Goal: Transaction & Acquisition: Purchase product/service

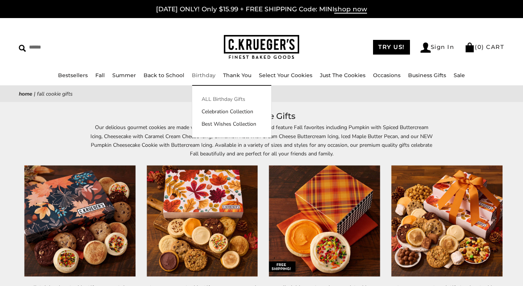
click at [207, 101] on link "ALL Birthday Gifts" at bounding box center [231, 99] width 79 height 8
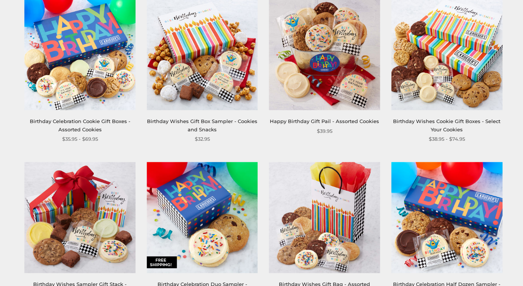
scroll to position [157, 0]
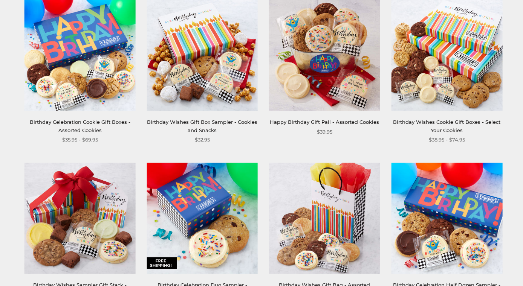
click at [83, 62] on img at bounding box center [79, 55] width 111 height 111
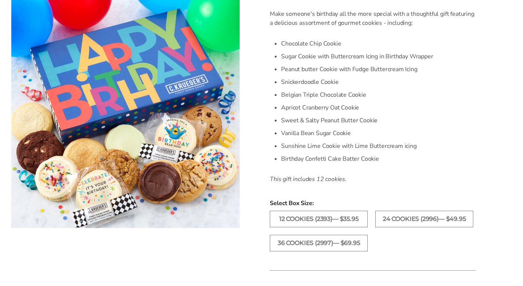
scroll to position [211, 0]
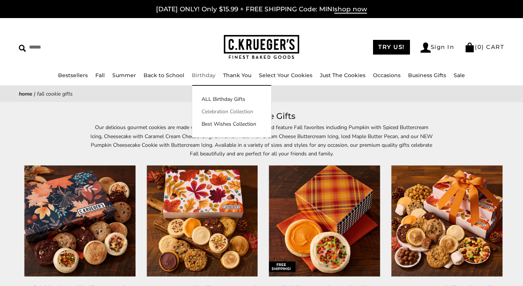
click at [209, 112] on link "Celebration Collection" at bounding box center [231, 112] width 79 height 8
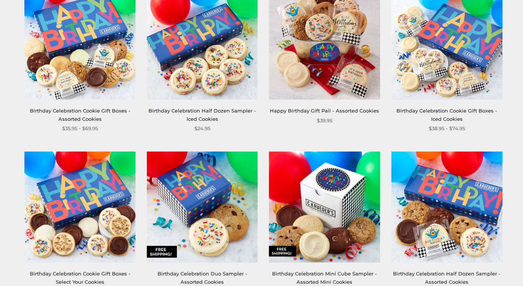
scroll to position [135, 0]
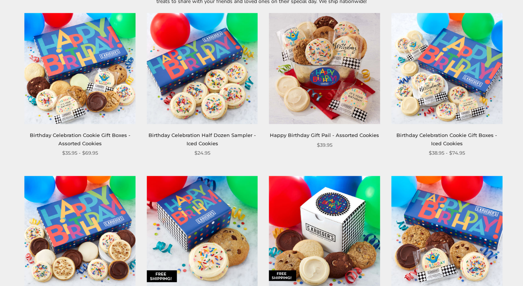
click at [84, 83] on img at bounding box center [79, 68] width 111 height 111
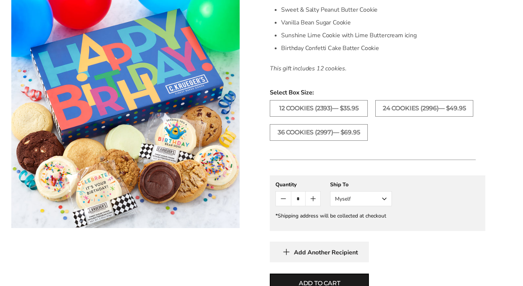
scroll to position [321, 0]
click at [353, 198] on button "Myself" at bounding box center [361, 197] width 62 height 15
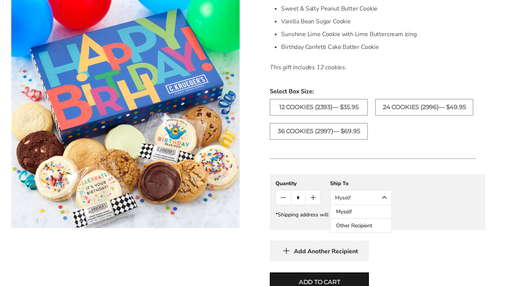
click at [347, 226] on button "Other Recipient" at bounding box center [360, 226] width 61 height 14
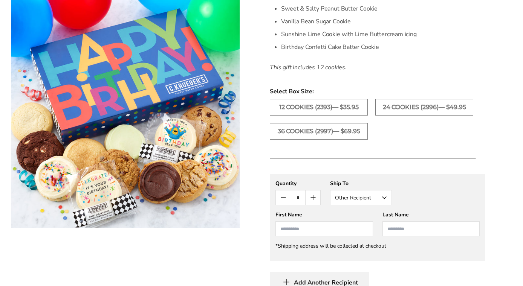
click at [338, 233] on input "First Name" at bounding box center [323, 229] width 97 height 15
type input "*********"
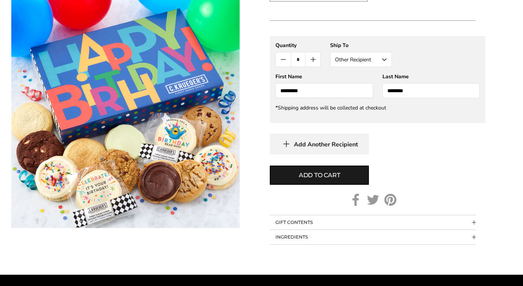
scroll to position [460, 0]
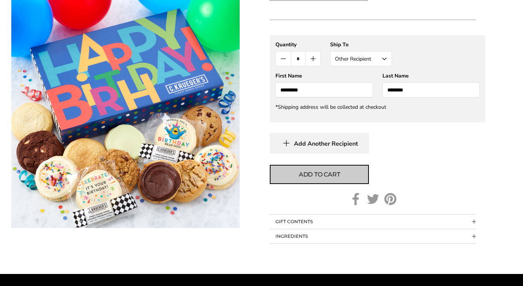
type input "********"
click at [357, 177] on button "Add to cart" at bounding box center [319, 174] width 99 height 19
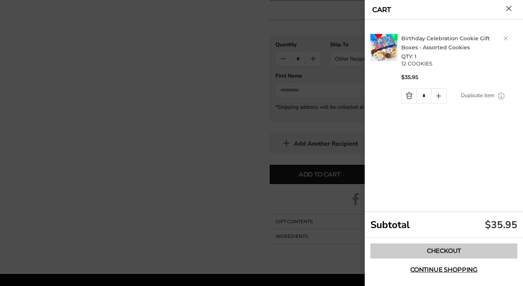
click at [403, 248] on link "Checkout" at bounding box center [443, 251] width 147 height 15
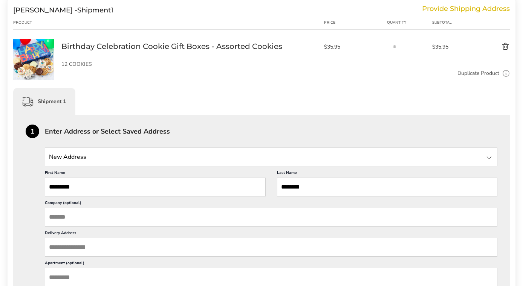
scroll to position [108, 0]
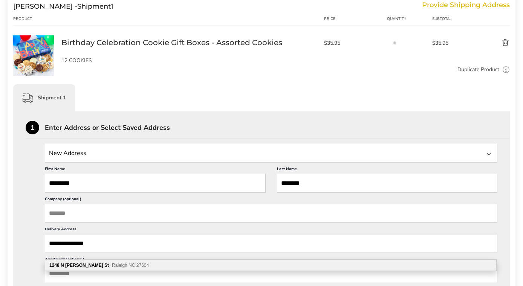
click at [112, 266] on span "Raleigh NC 27604" at bounding box center [130, 265] width 37 height 5
type input "**********"
type input "*******"
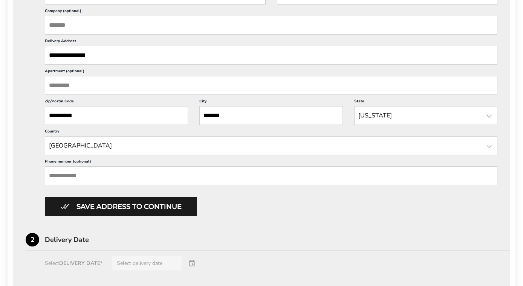
scroll to position [297, 0]
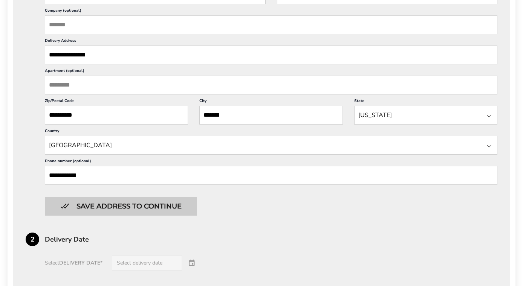
type input "**********"
click at [141, 216] on button "Save address to continue" at bounding box center [121, 206] width 152 height 19
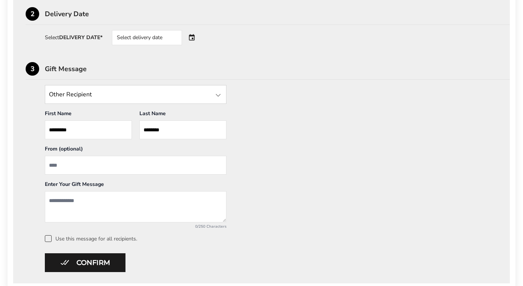
click at [194, 40] on div "Select delivery date" at bounding box center [157, 37] width 91 height 15
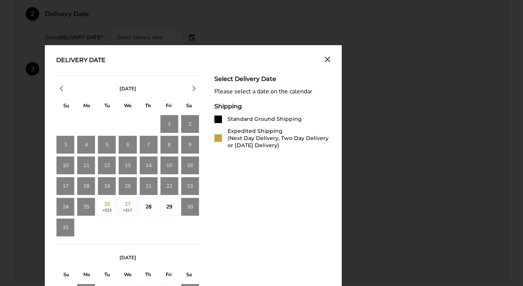
click at [87, 210] on div "25" at bounding box center [86, 207] width 18 height 18
click at [150, 208] on div "28" at bounding box center [148, 207] width 18 height 18
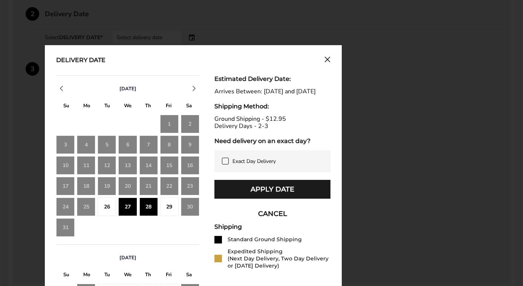
click at [87, 208] on div "25" at bounding box center [86, 207] width 18 height 18
click at [107, 209] on div "26" at bounding box center [107, 207] width 18 height 18
click at [108, 210] on div "26" at bounding box center [107, 207] width 18 height 18
click at [130, 210] on div "27" at bounding box center [127, 207] width 18 height 18
click at [111, 210] on div "26" at bounding box center [107, 207] width 18 height 18
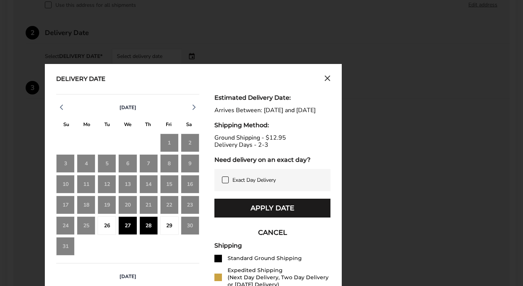
scroll to position [257, 0]
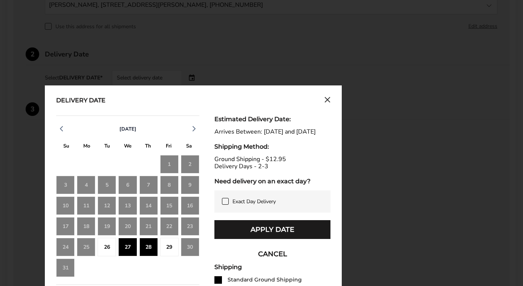
click at [327, 101] on icon "Close calendar" at bounding box center [327, 100] width 5 height 5
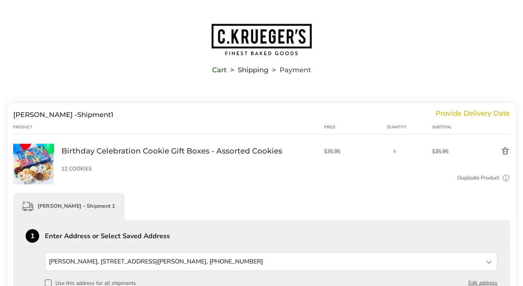
scroll to position [0, 0]
click at [505, 151] on button "Delete product" at bounding box center [489, 151] width 42 height 9
